Goal: Find specific page/section: Find specific page/section

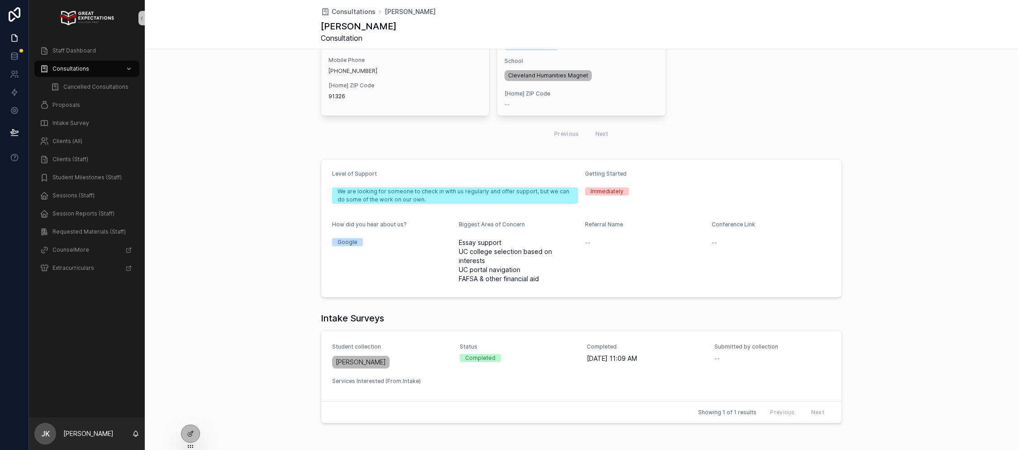
scroll to position [224, 0]
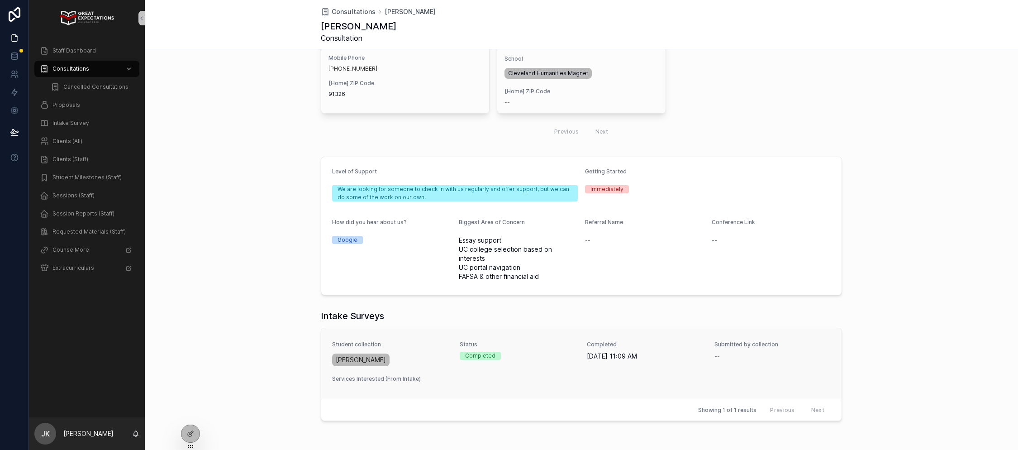
click at [447, 352] on div "[PERSON_NAME]" at bounding box center [390, 360] width 117 height 16
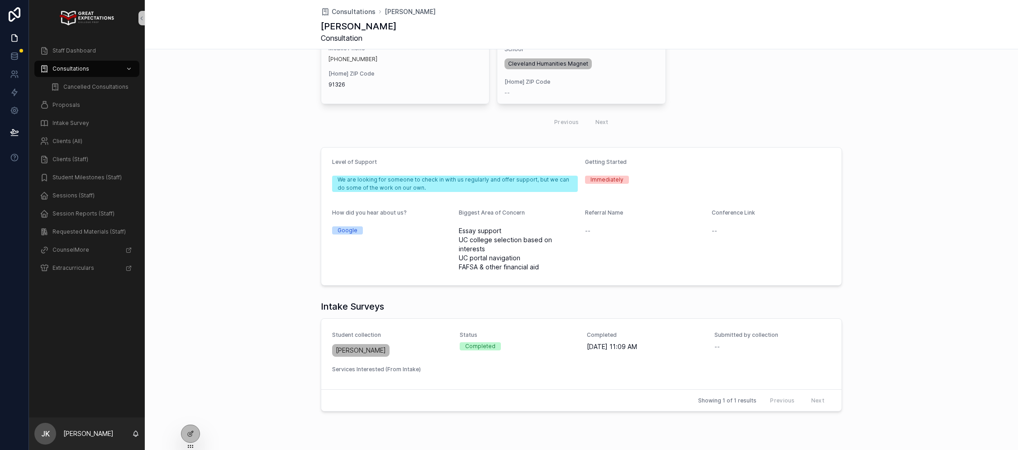
scroll to position [247, 0]
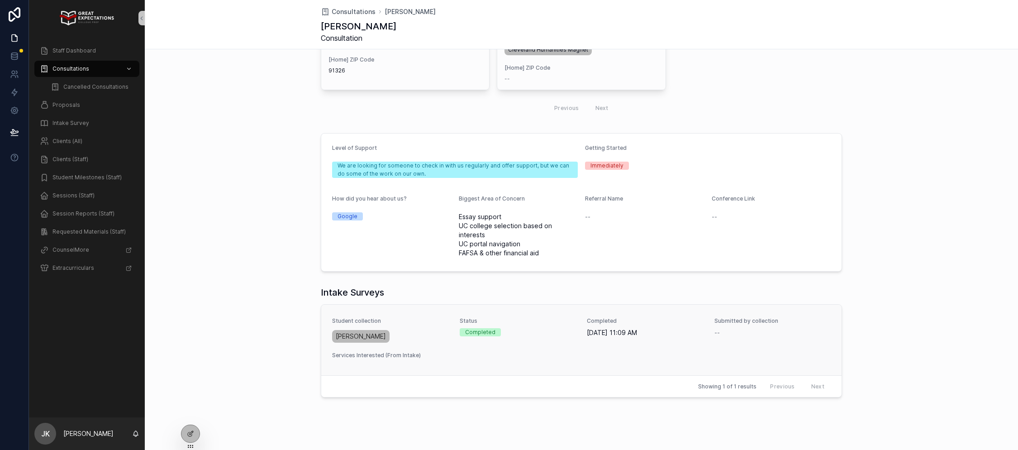
click at [434, 328] on div "[PERSON_NAME]" at bounding box center [390, 336] width 117 height 16
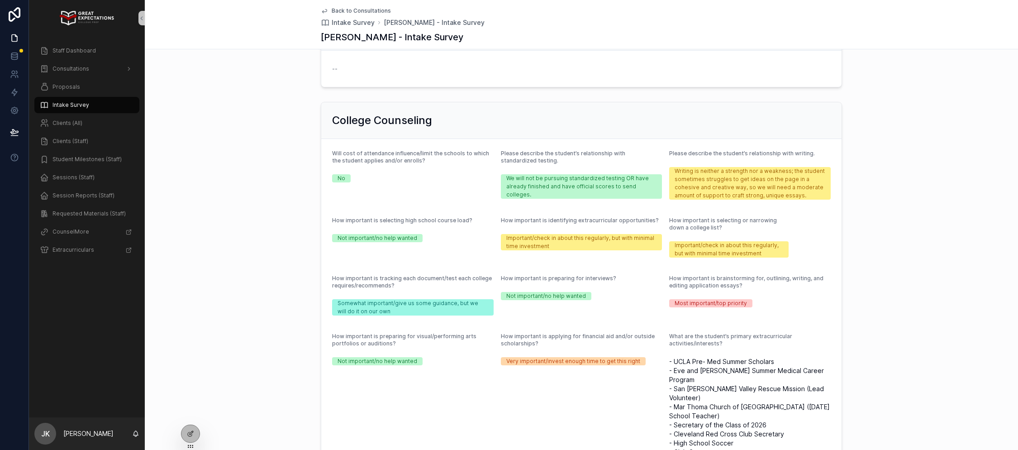
scroll to position [650, 0]
